Goal: Information Seeking & Learning: Learn about a topic

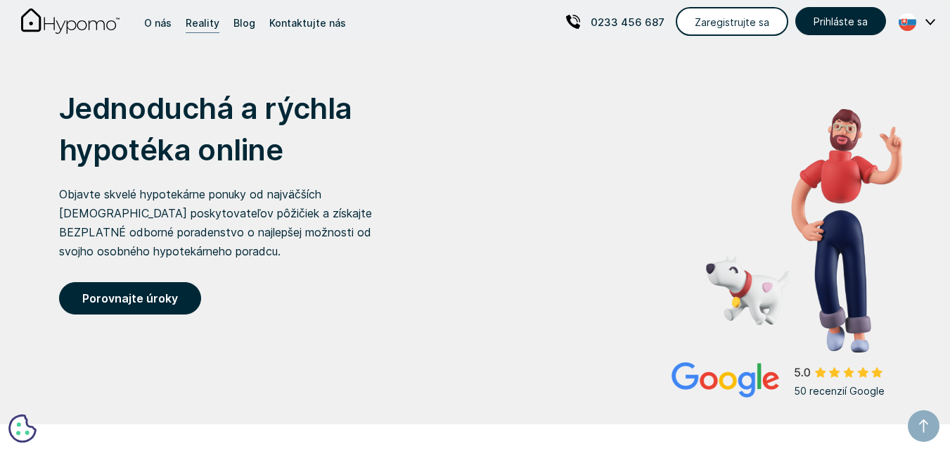
click at [204, 25] on div "Reality" at bounding box center [203, 22] width 34 height 19
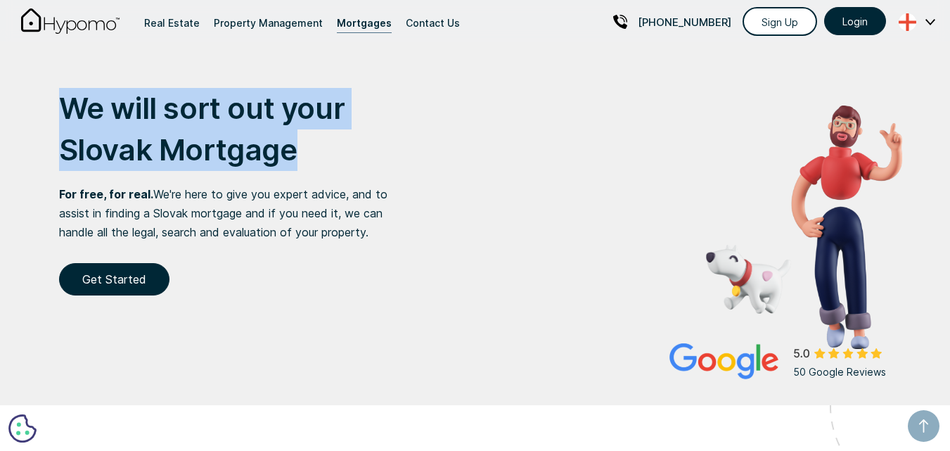
drag, startPoint x: 63, startPoint y: 112, endPoint x: 307, endPoint y: 154, distance: 247.7
click at [307, 154] on h1 "We will sort out your Slovak Mortgage" at bounding box center [245, 129] width 372 height 83
copy h1 "We will sort out your Slovak Mortgage"
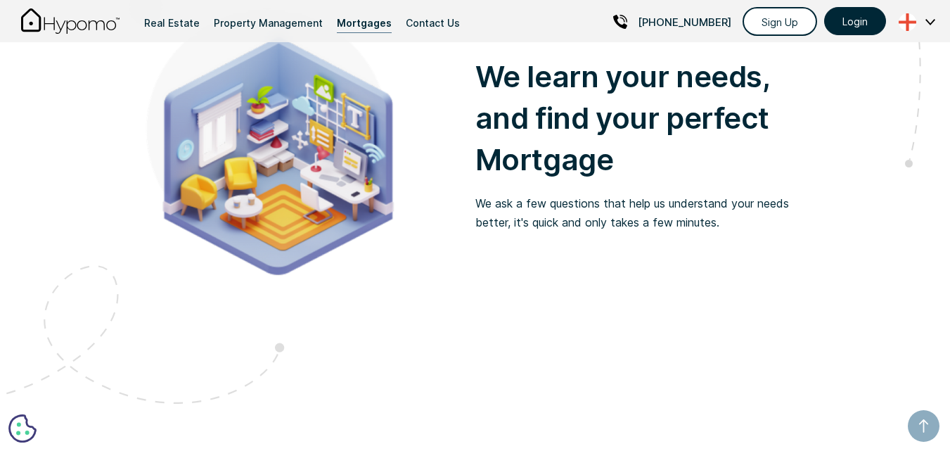
scroll to position [564, 0]
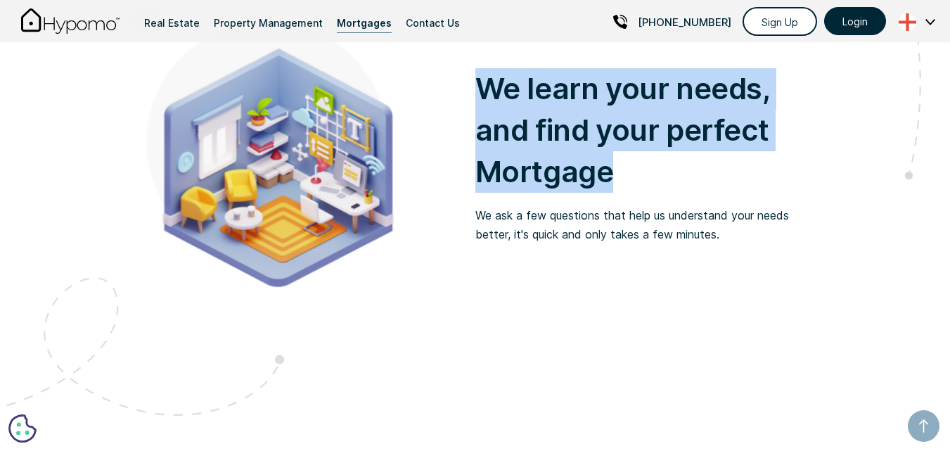
drag, startPoint x: 484, startPoint y: 86, endPoint x: 620, endPoint y: 157, distance: 153.2
click at [620, 157] on h1 "We learn your needs, and find your perfect Mortgage" at bounding box center [648, 130] width 347 height 124
copy h1 "We learn your needs, and find your perfect Mortgage"
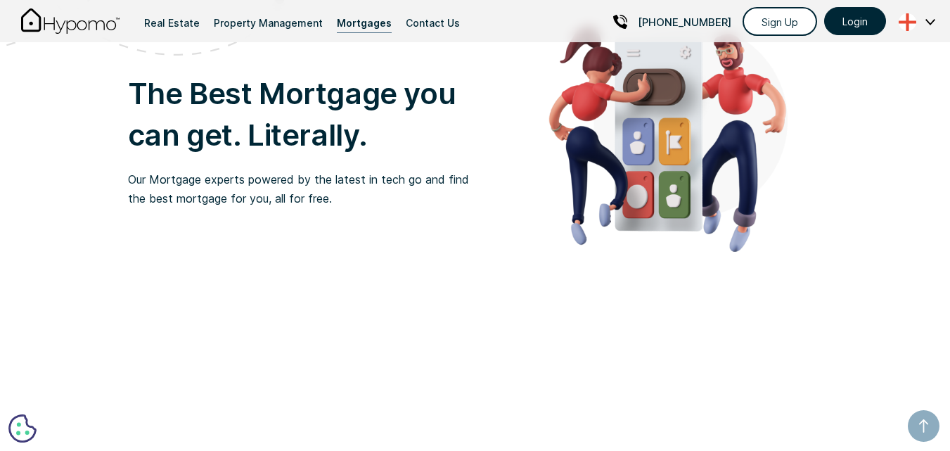
scroll to position [925, 0]
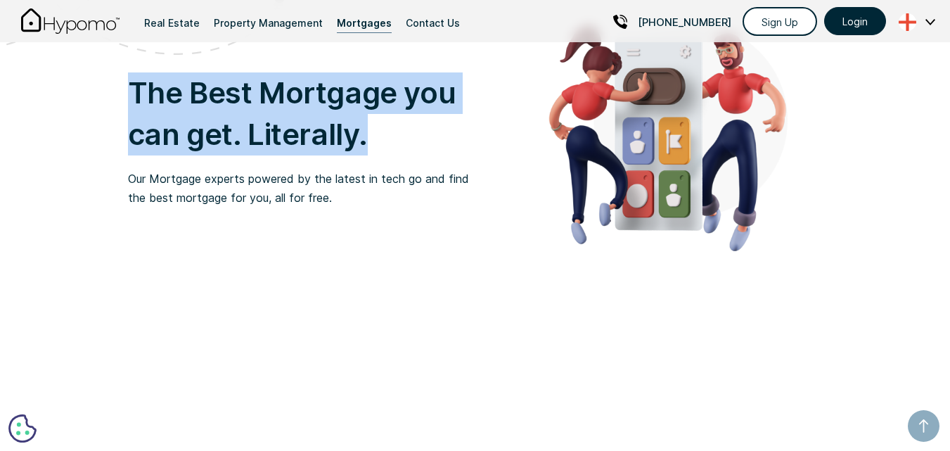
drag, startPoint x: 137, startPoint y: 94, endPoint x: 397, endPoint y: 136, distance: 263.0
click at [397, 136] on h1 "The Best Mortgage you can get. Literally." at bounding box center [301, 113] width 347 height 83
copy h1 "The Best Mortgage you can get. Literally."
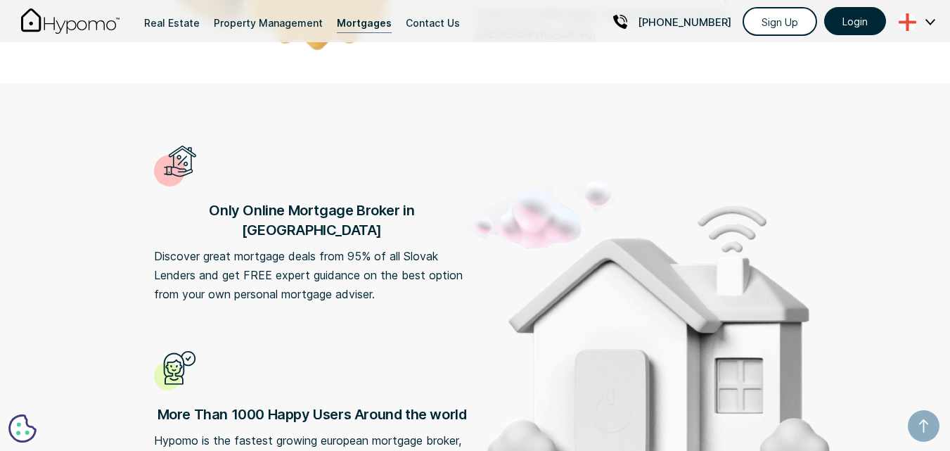
scroll to position [1441, 0]
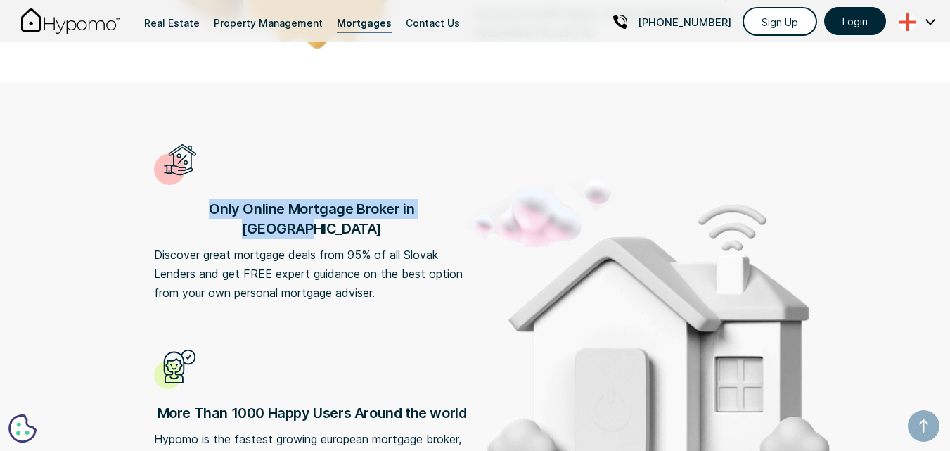
drag, startPoint x: 184, startPoint y: 200, endPoint x: 449, endPoint y: 212, distance: 265.4
click at [449, 212] on h1 "Only Online Mortgage Broker in [GEOGRAPHIC_DATA]" at bounding box center [312, 218] width 316 height 39
copy h1 "Only Online Mortgage Broker in [GEOGRAPHIC_DATA]"
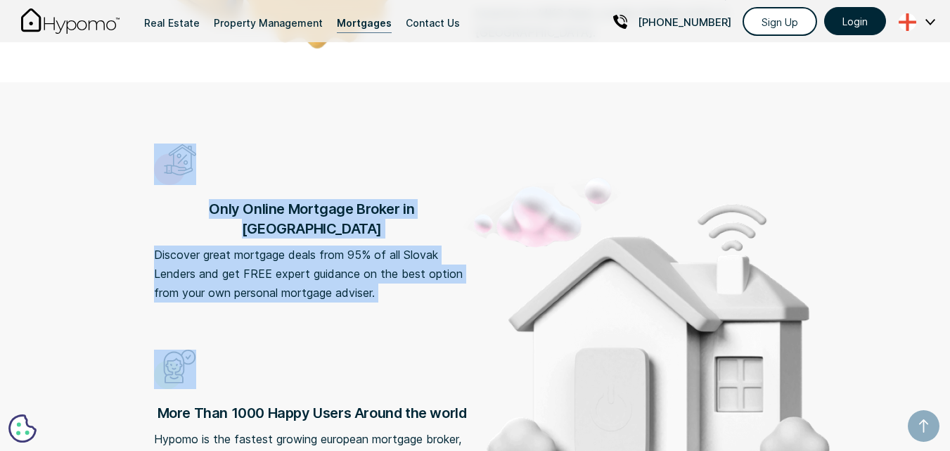
drag, startPoint x: 160, startPoint y: 389, endPoint x: 470, endPoint y: 387, distance: 309.4
click at [470, 387] on div "Only Online Mortgage Broker in Slovakia Discover great mortgage deals from 95% …" at bounding box center [476, 387] width 802 height 610
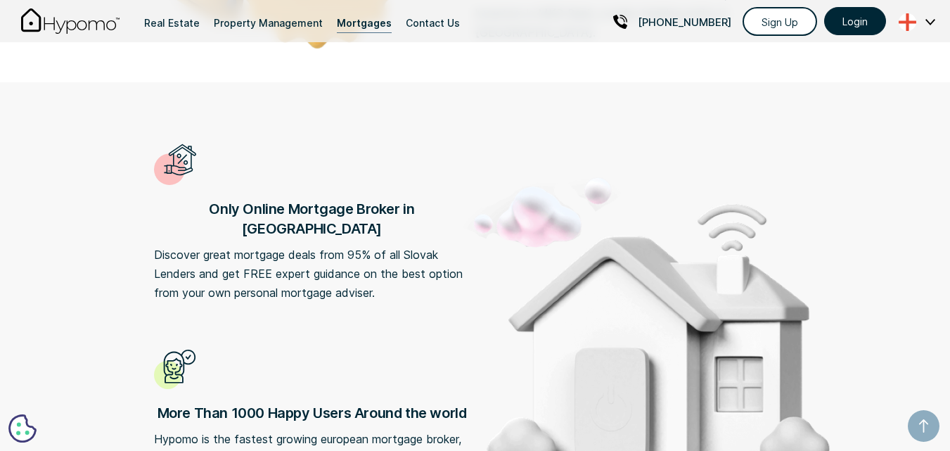
click at [479, 390] on image at bounding box center [658, 343] width 401 height 343
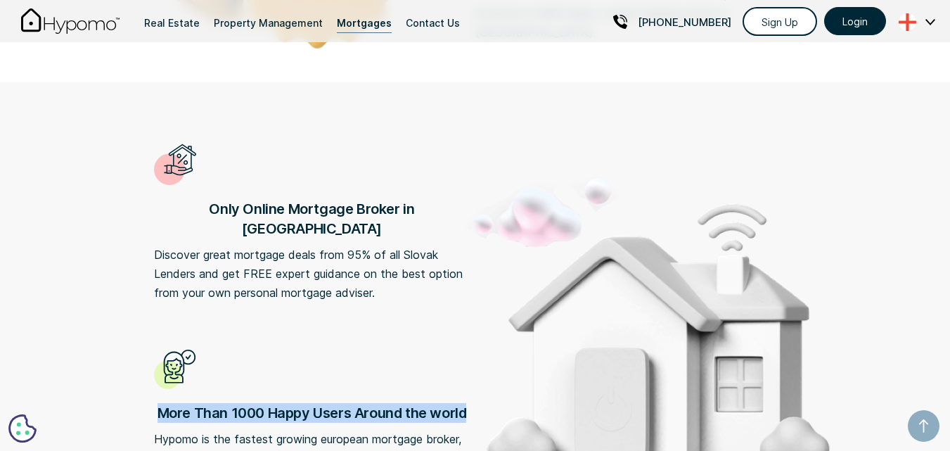
drag, startPoint x: 159, startPoint y: 388, endPoint x: 465, endPoint y: 392, distance: 305.9
click at [465, 403] on h1 "More Than 1000 Happy Users Around the world" at bounding box center [312, 413] width 316 height 20
copy h1 "More Than 1000 Happy Users Around the world"
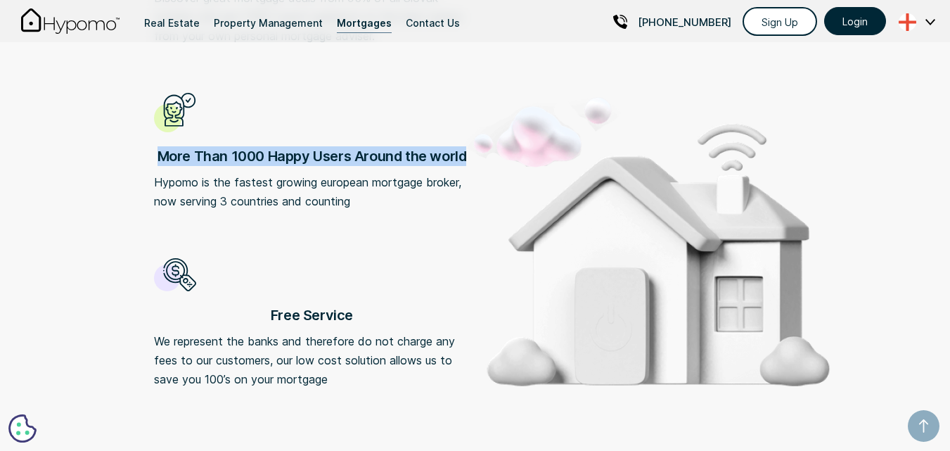
scroll to position [1700, 0]
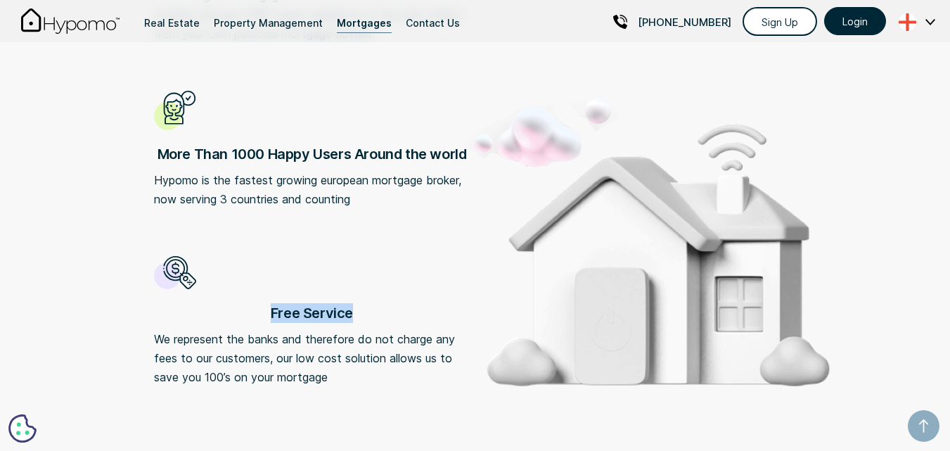
drag, startPoint x: 269, startPoint y: 287, endPoint x: 380, endPoint y: 293, distance: 110.6
click at [380, 303] on h1 "Free Service" at bounding box center [312, 313] width 316 height 20
copy h1 "Free Service"
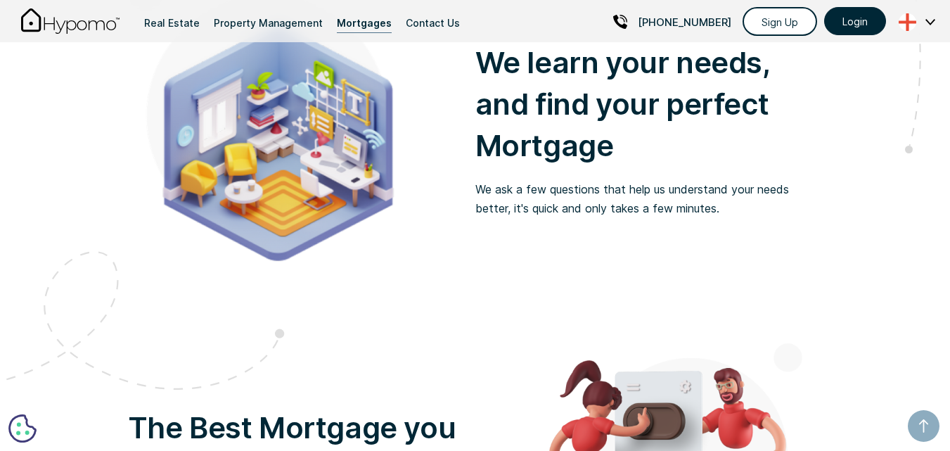
scroll to position [0, 0]
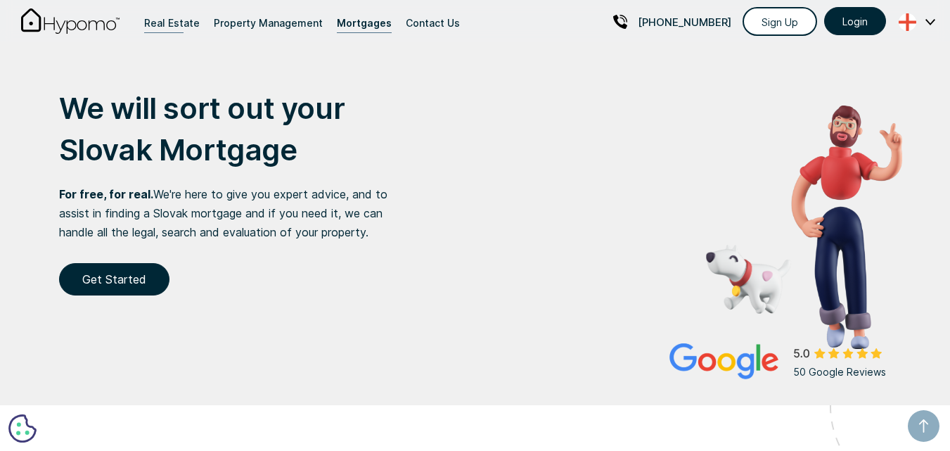
click at [155, 23] on div "Real Estate" at bounding box center [172, 22] width 56 height 19
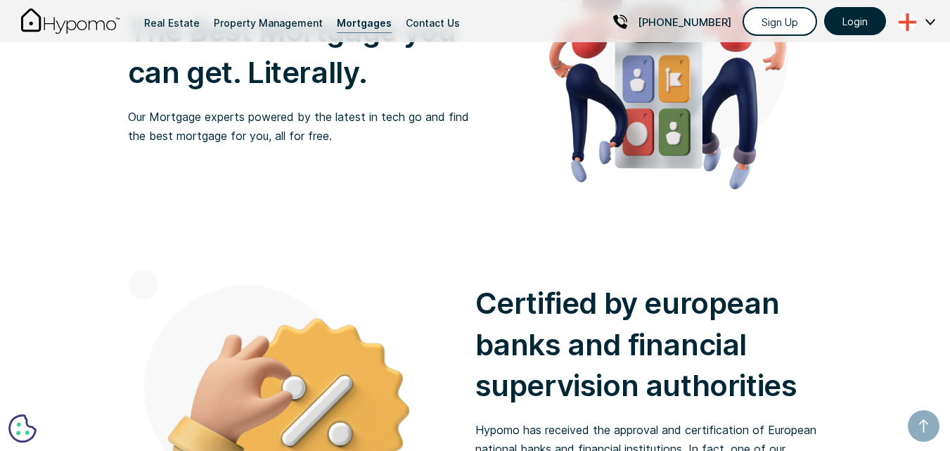
scroll to position [987, 0]
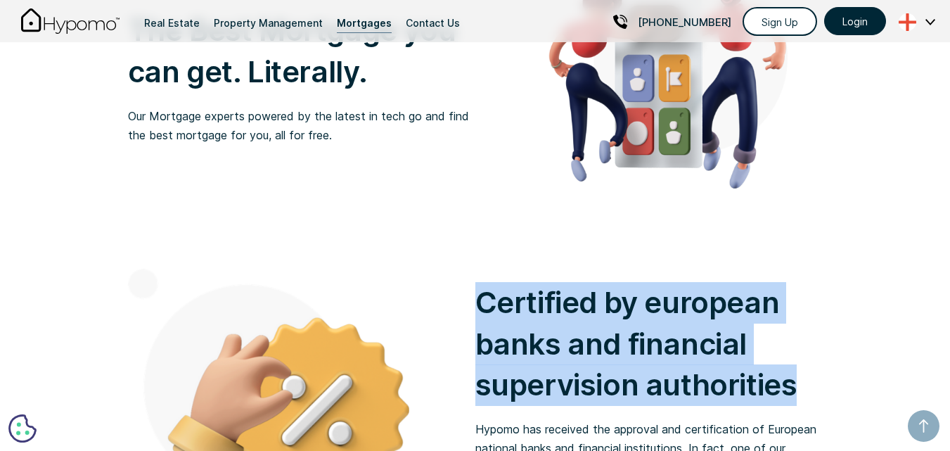
drag, startPoint x: 475, startPoint y: 309, endPoint x: 865, endPoint y: 395, distance: 398.9
click at [865, 395] on div "How Hypomo Works We learn your needs, and find your perfect Mortgage We ask a f…" at bounding box center [476, 2] width 802 height 1070
copy h1 "Certified by european banks and financial supervision authorities"
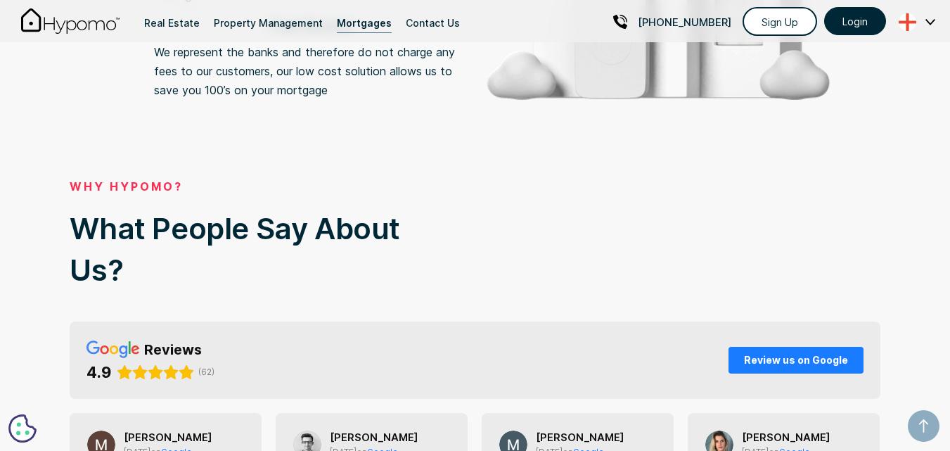
scroll to position [1987, 0]
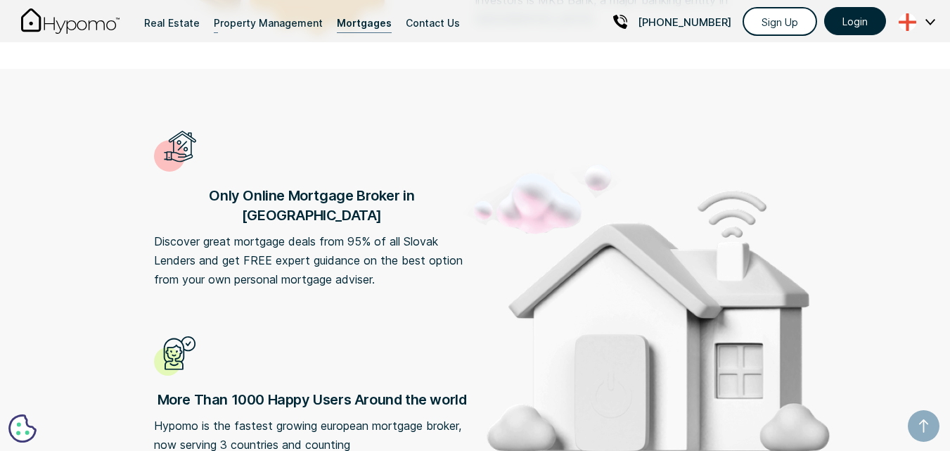
scroll to position [1448, 0]
